Goal: Task Accomplishment & Management: Manage account settings

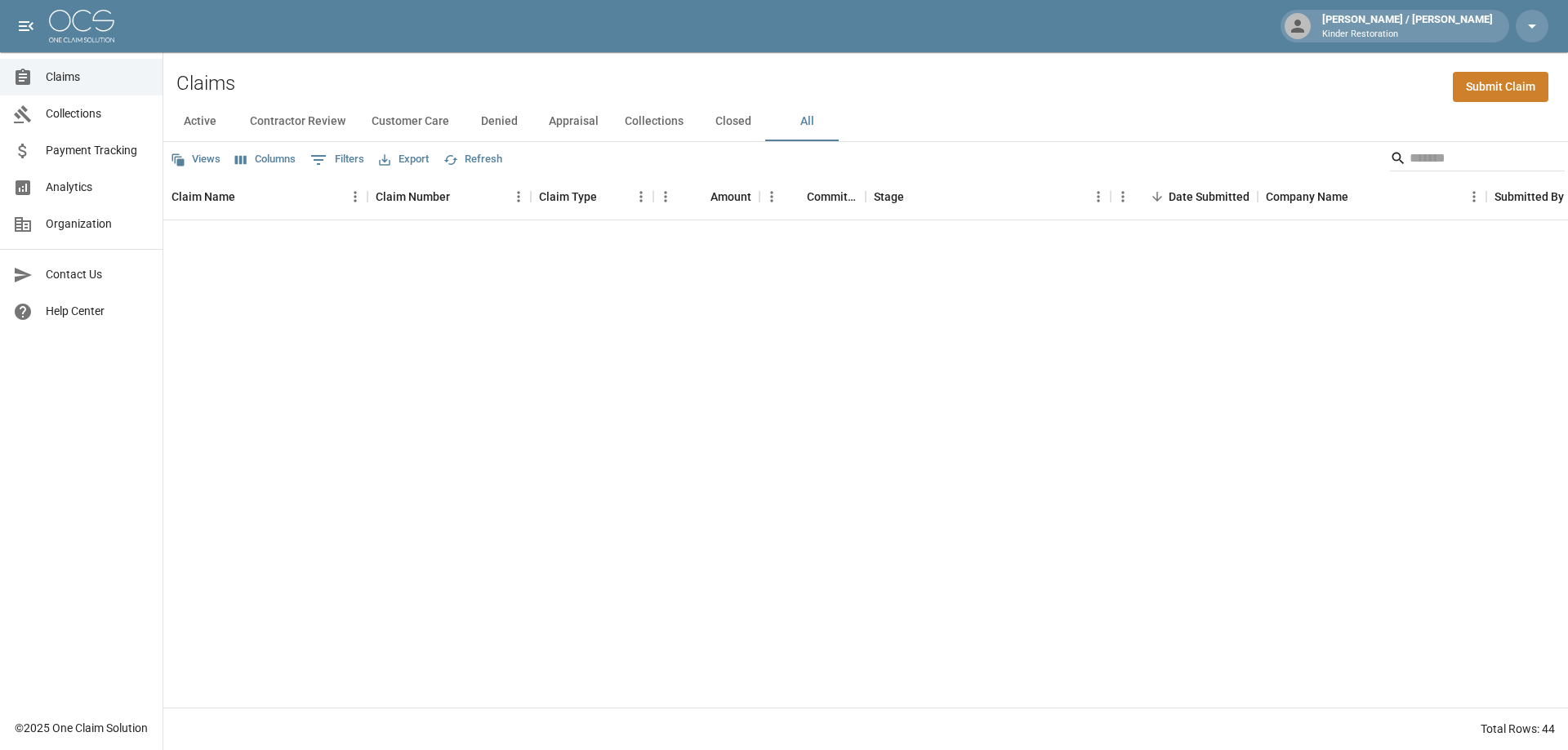
scroll to position [726, 0]
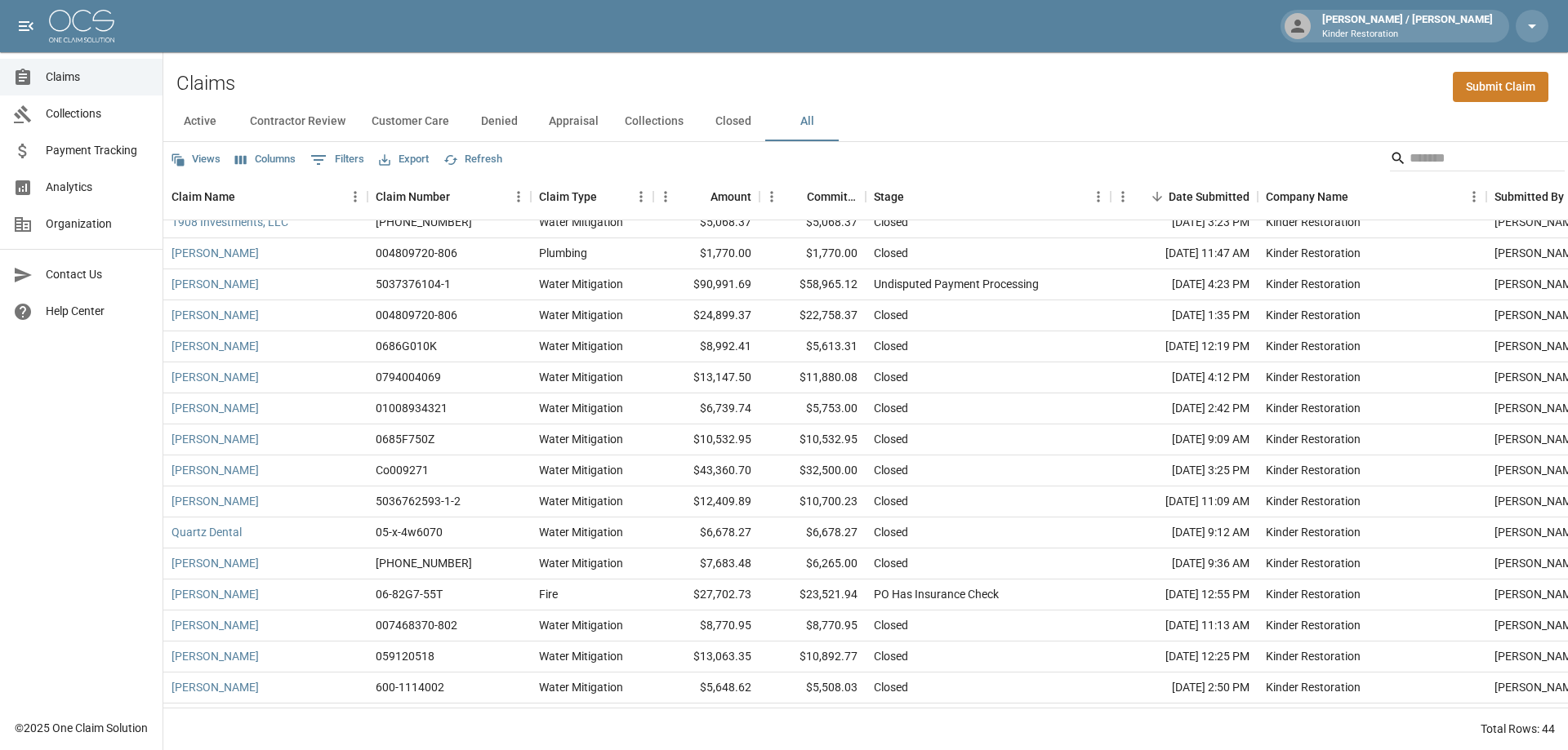
click at [215, 127] on button "Active" at bounding box center [200, 121] width 73 height 39
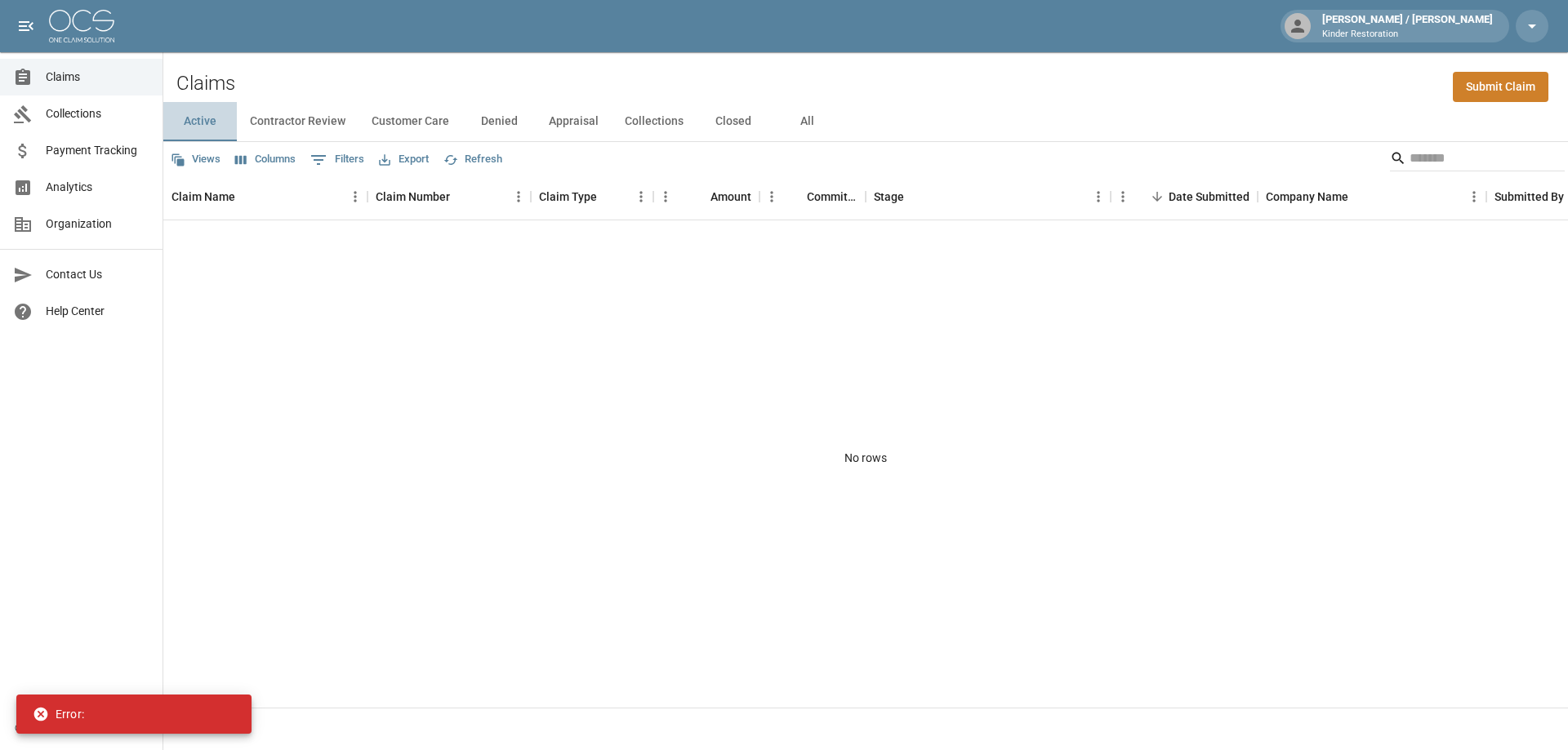
click at [201, 126] on button "Active" at bounding box center [200, 121] width 73 height 39
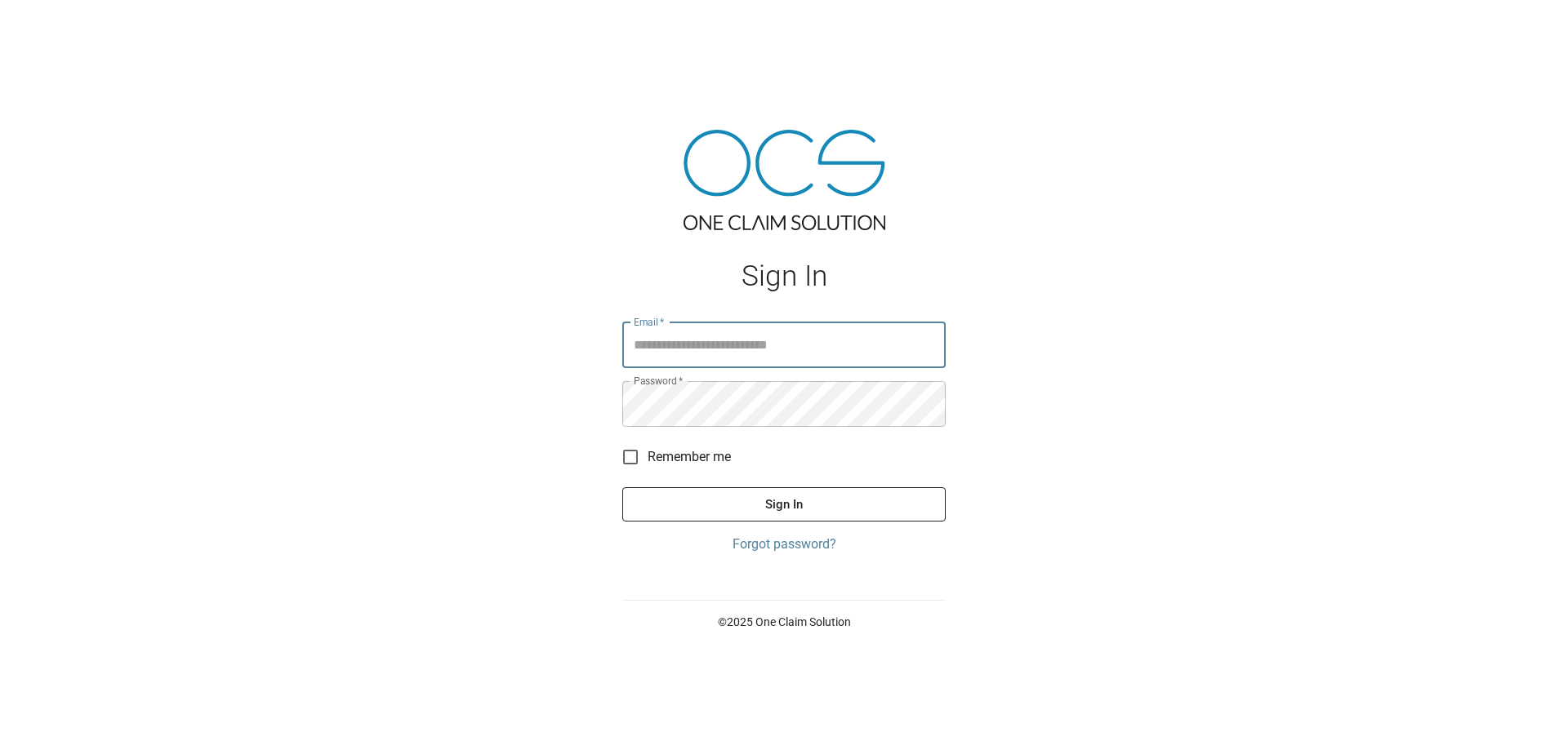
click at [697, 360] on input "Email   *" at bounding box center [784, 345] width 323 height 46
drag, startPoint x: 799, startPoint y: 350, endPoint x: 514, endPoint y: 339, distance: 285.2
click at [514, 339] on div "**********" at bounding box center [784, 375] width 1568 height 750
type input "**********"
click at [622, 488] on button "Sign In" at bounding box center [784, 505] width 323 height 35
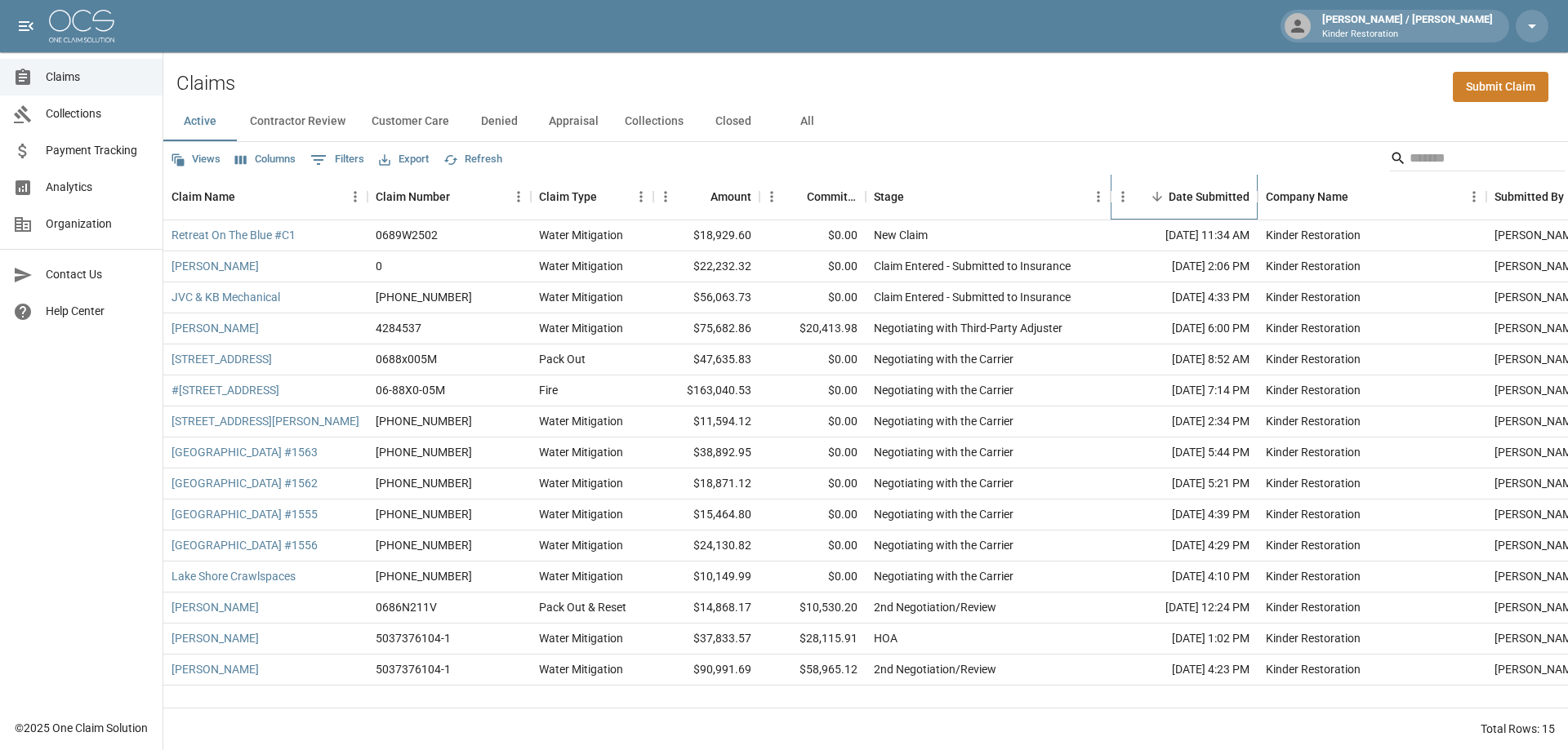
click at [1198, 193] on div "Date Submitted" at bounding box center [1209, 196] width 80 height 46
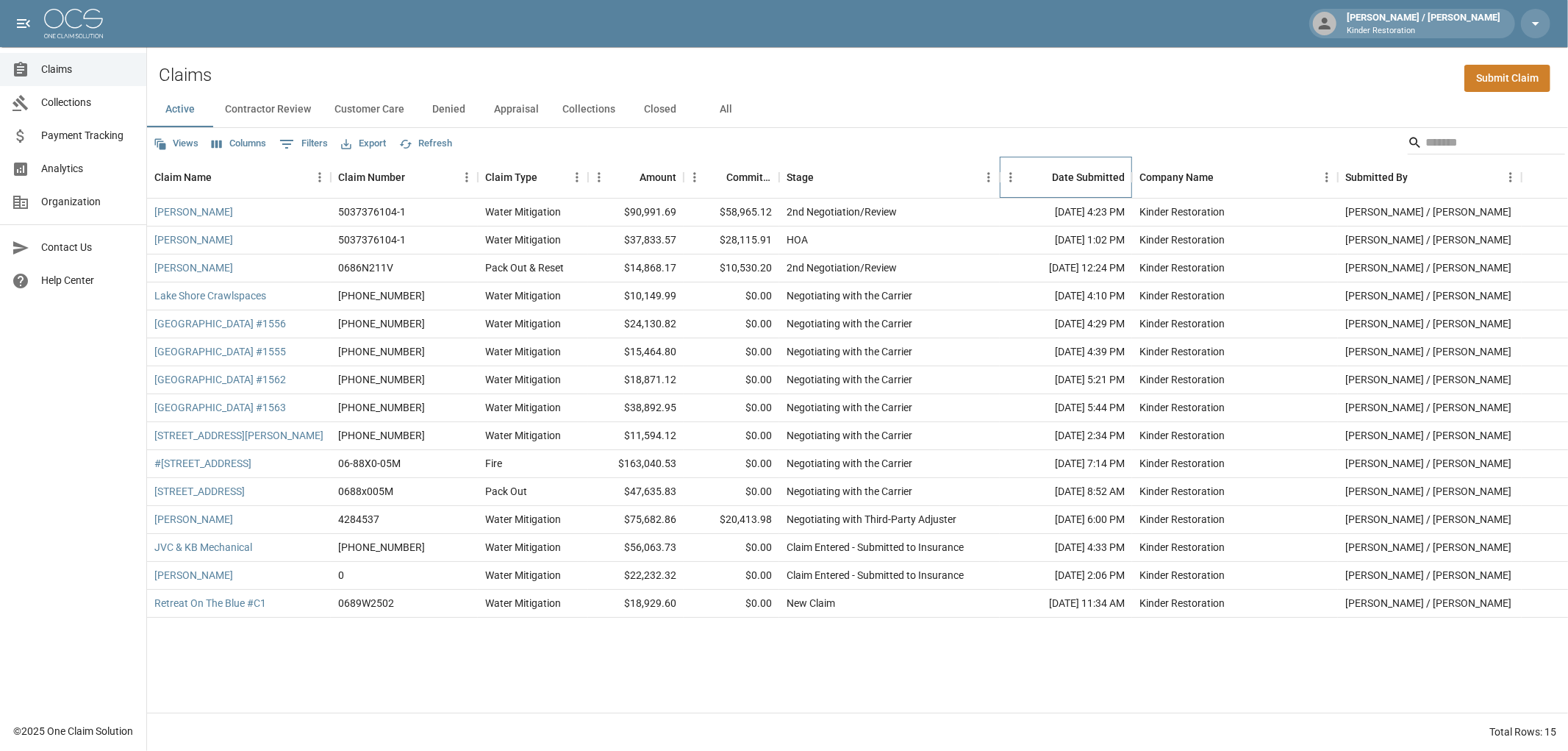
click at [1072, 169] on div "Date Submitted" at bounding box center [1088, 177] width 72 height 41
click at [1056, 175] on div "Date Submitted" at bounding box center [1088, 177] width 72 height 41
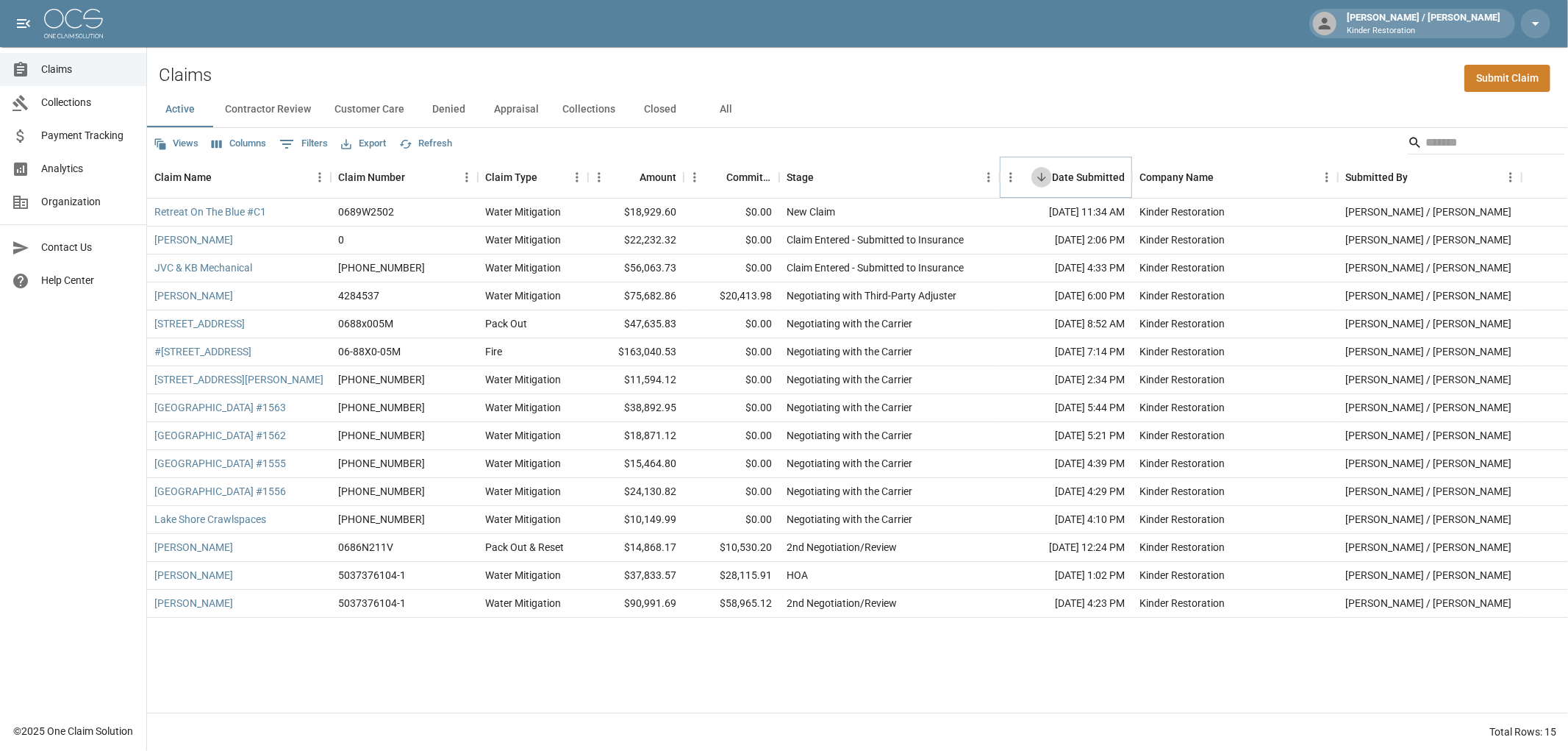
click at [1044, 169] on button "Sort" at bounding box center [1041, 177] width 21 height 21
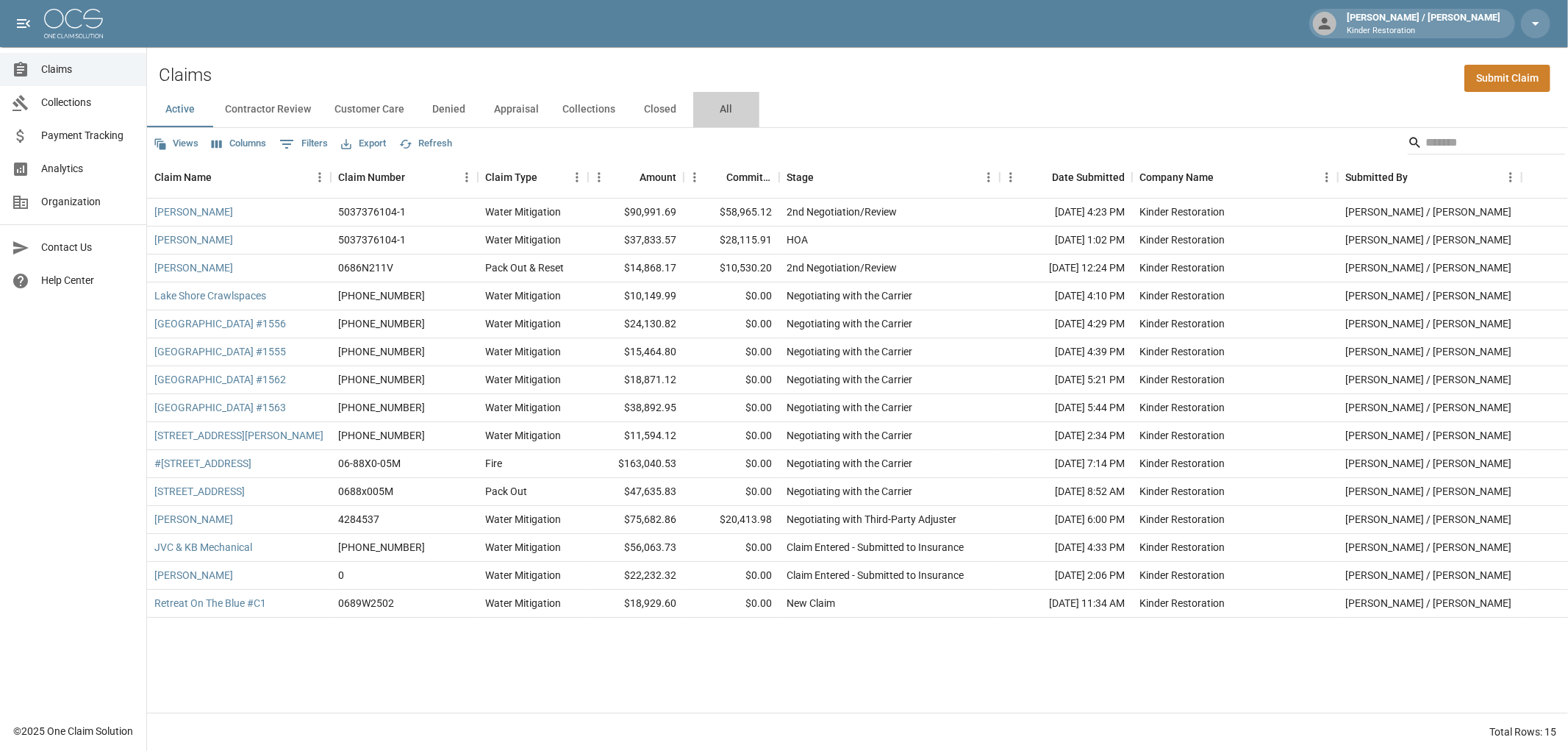
click at [728, 100] on button "All" at bounding box center [726, 109] width 66 height 35
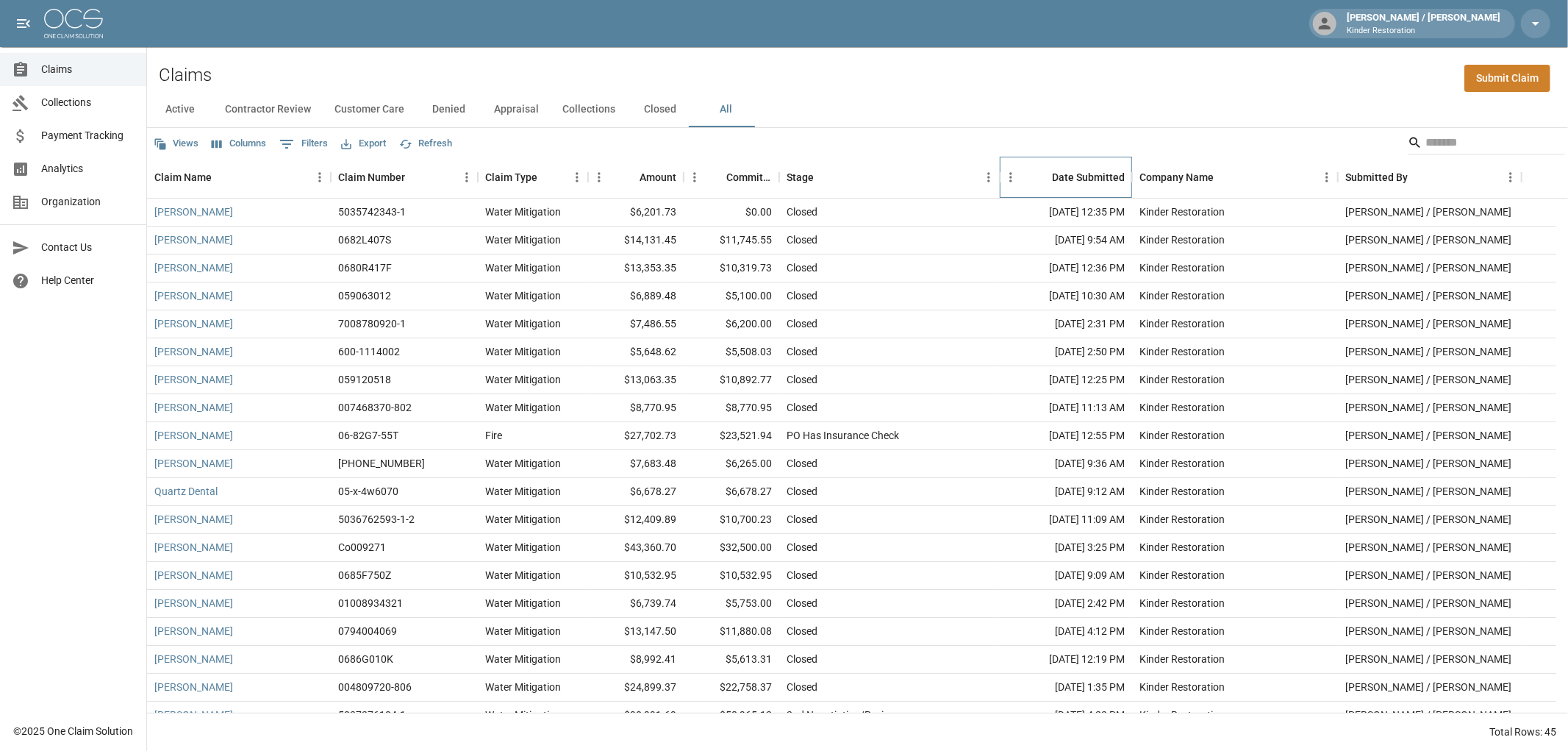
click at [1086, 178] on div "Date Submitted" at bounding box center [1088, 177] width 72 height 41
click at [1060, 171] on div "Date Submitted" at bounding box center [1088, 177] width 72 height 41
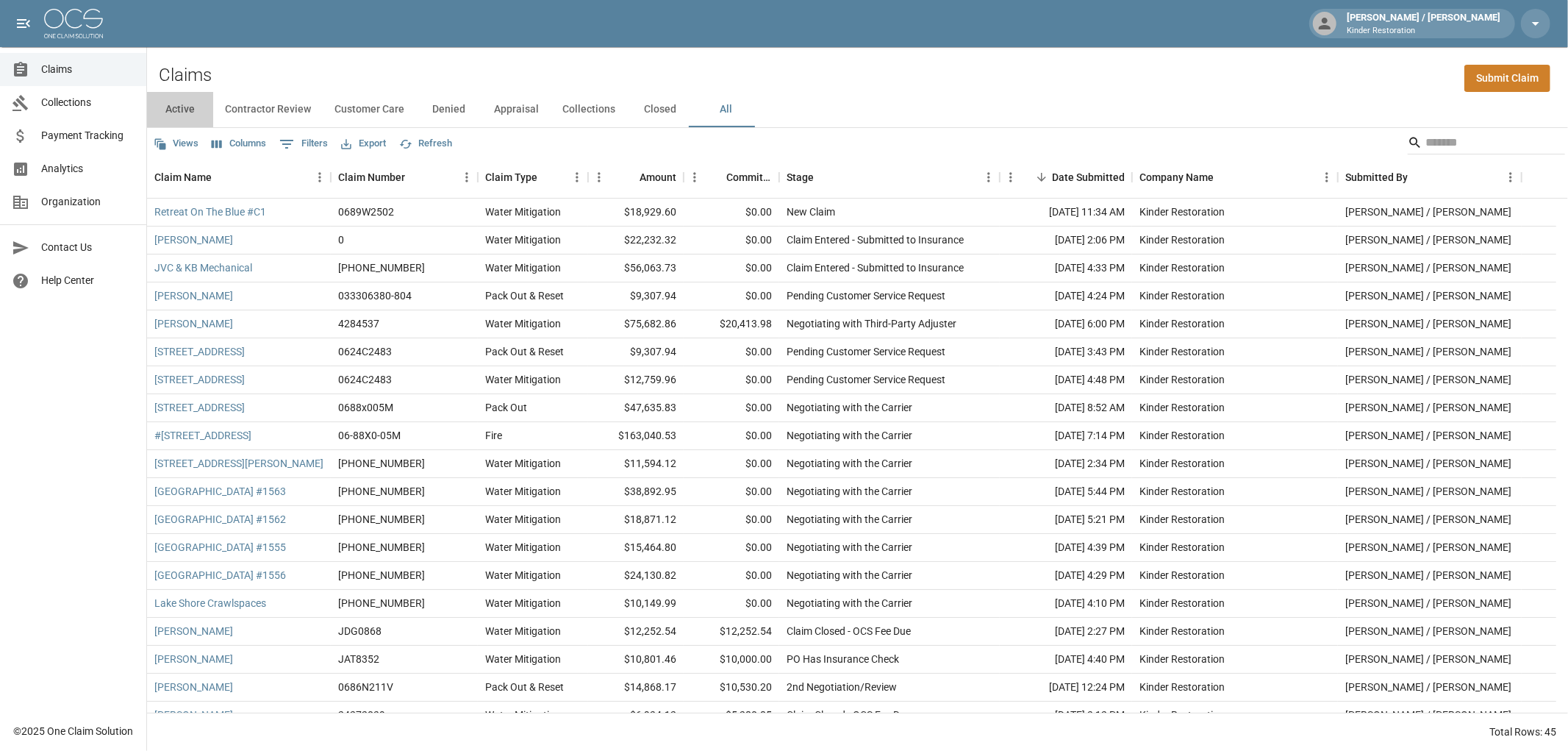
click at [179, 106] on button "Active" at bounding box center [180, 109] width 66 height 35
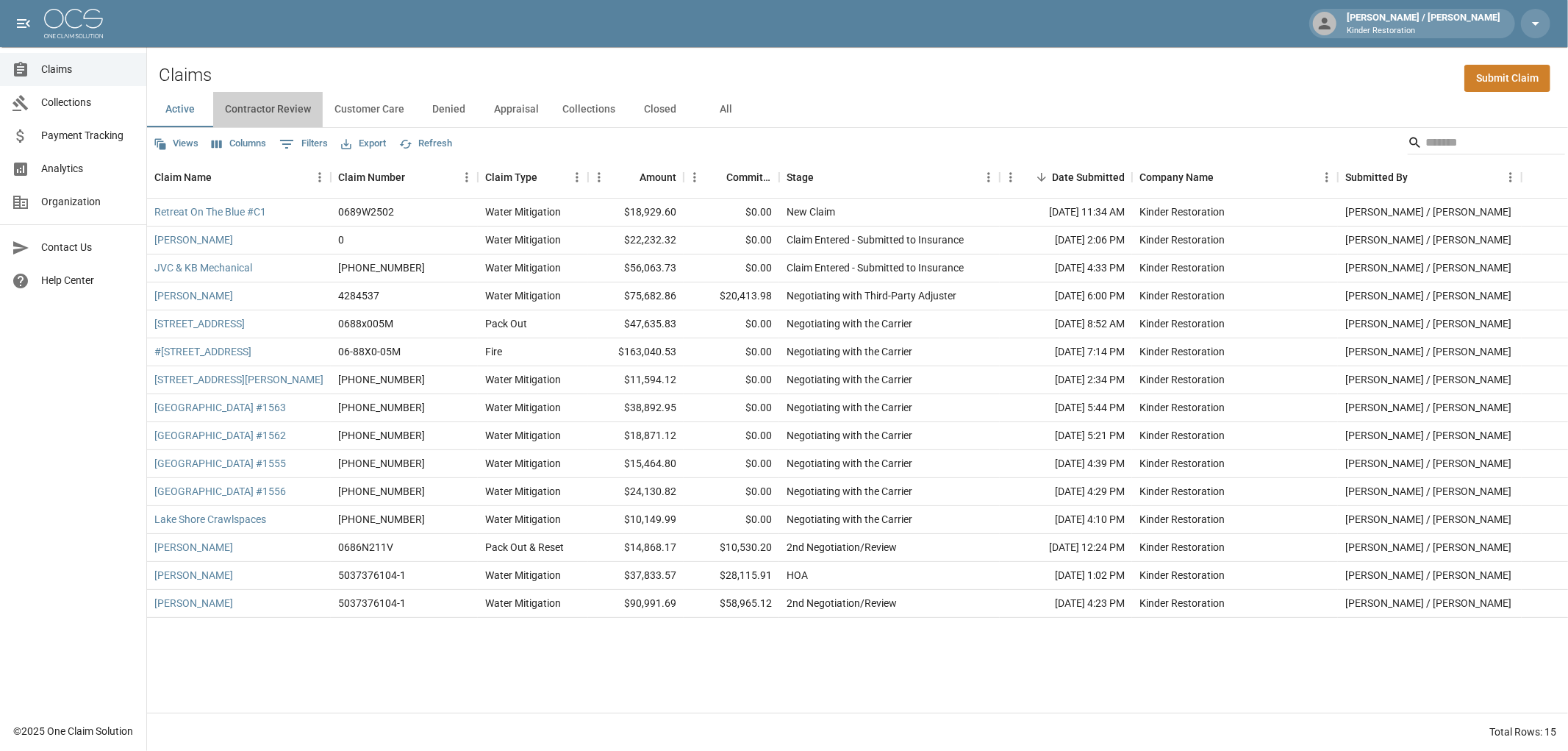
click at [288, 106] on button "Contractor Review" at bounding box center [267, 109] width 109 height 35
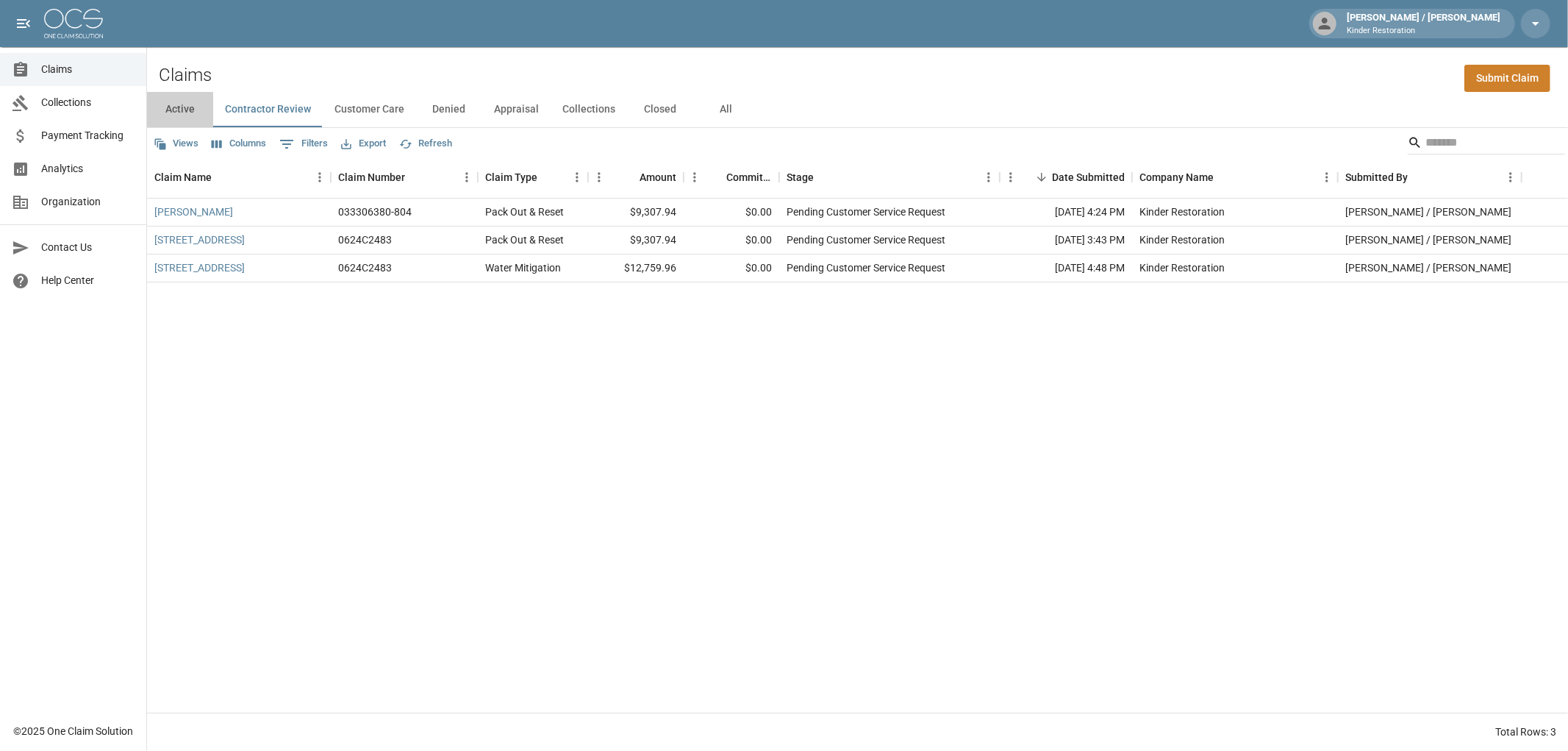
click at [182, 111] on button "Active" at bounding box center [180, 109] width 66 height 35
